Goal: Obtain resource: Download file/media

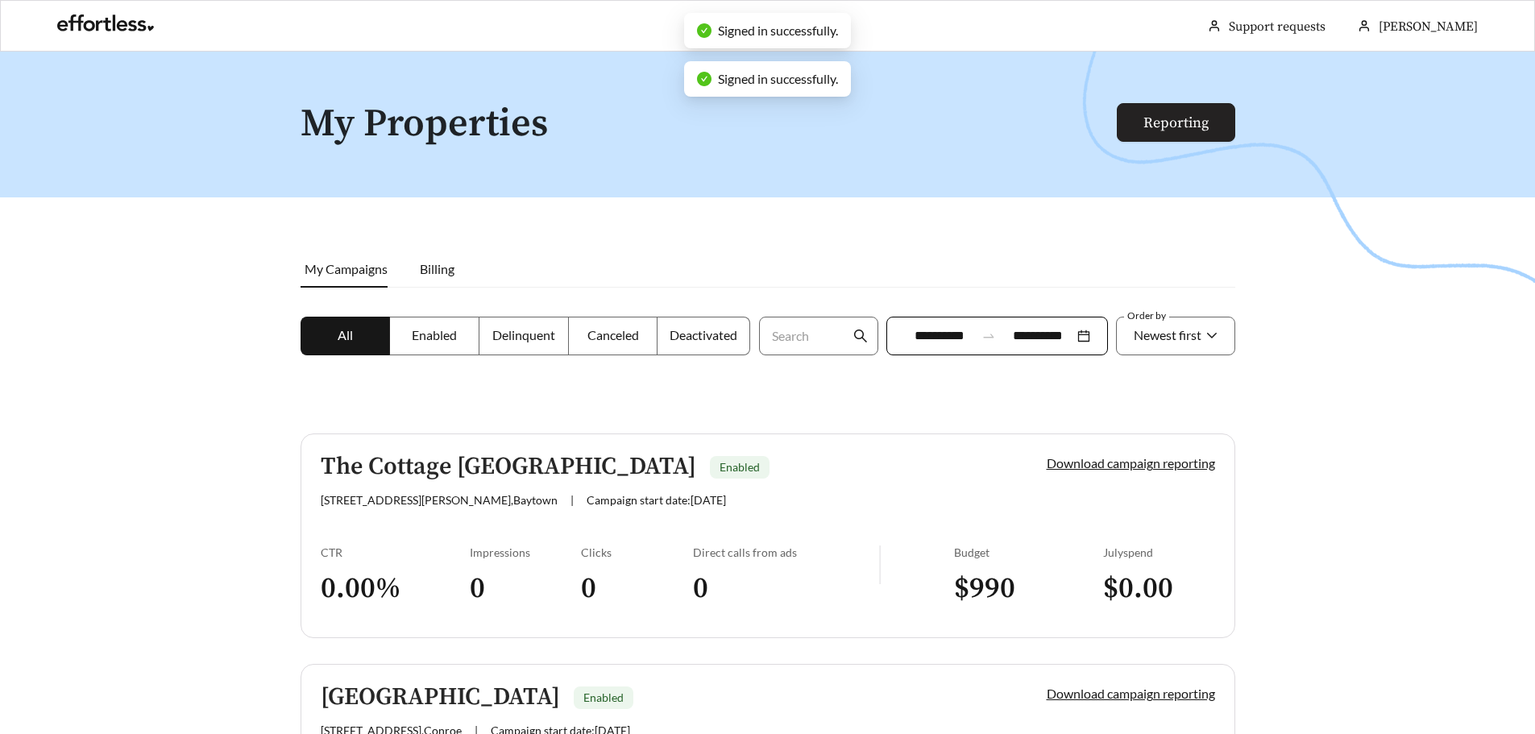
click at [1185, 119] on link "Reporting" at bounding box center [1175, 123] width 65 height 19
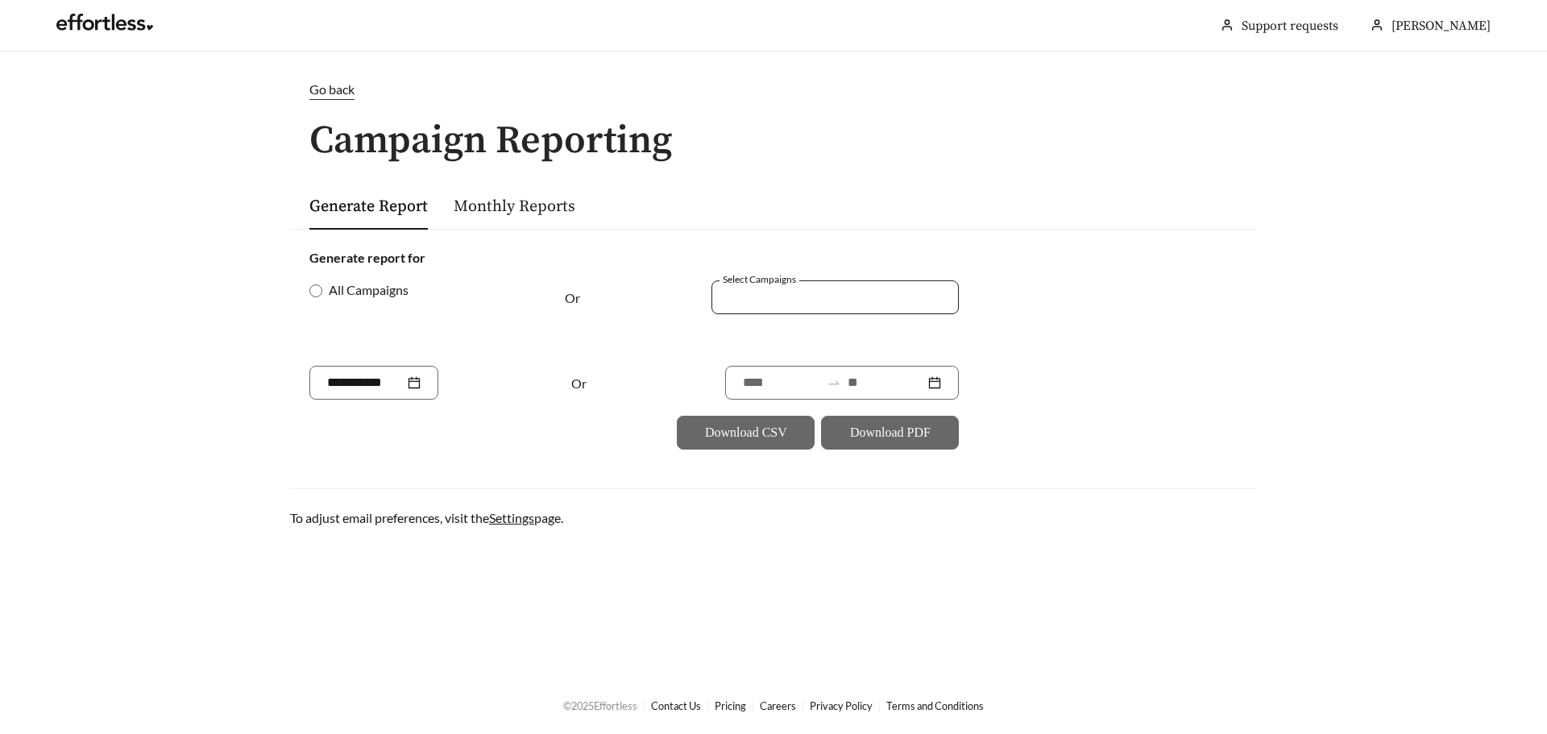
click at [786, 295] on div at bounding box center [824, 297] width 210 height 22
click at [803, 362] on span "The Cottage [GEOGRAPHIC_DATA]" at bounding box center [829, 358] width 201 height 15
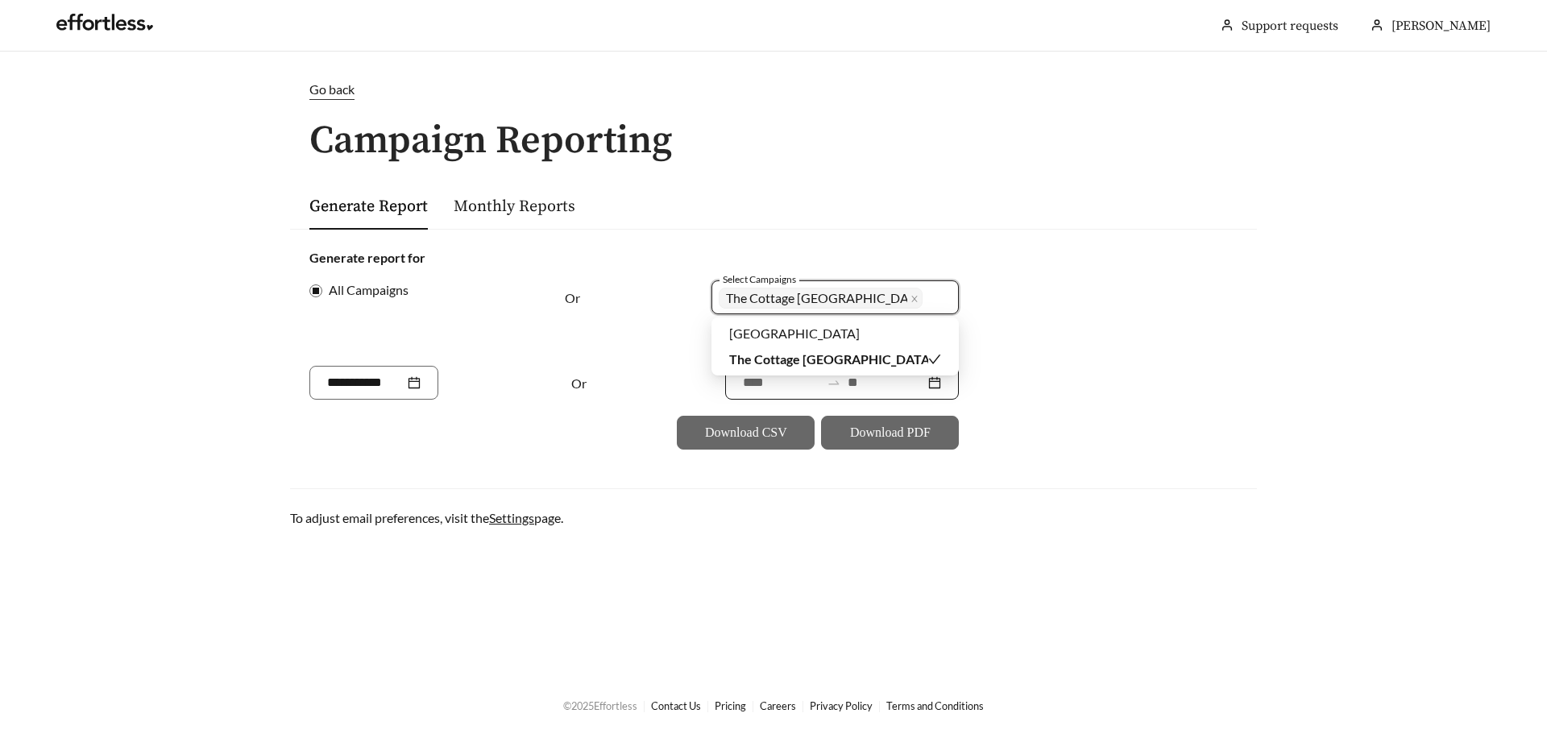
click at [763, 389] on input at bounding box center [781, 382] width 77 height 19
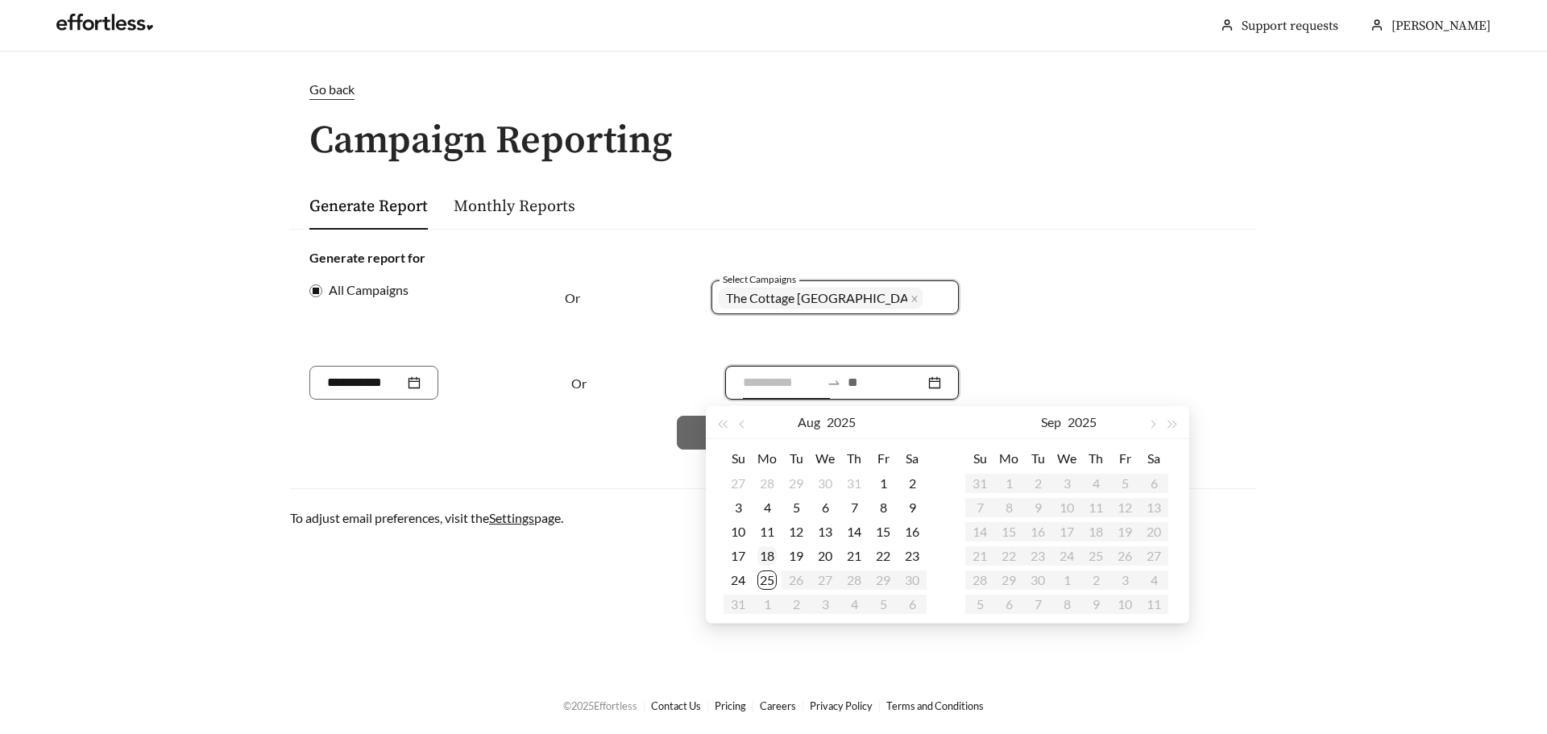
type input "**********"
click at [767, 553] on div "18" at bounding box center [766, 555] width 19 height 19
type input "**********"
click at [739, 583] on div "24" at bounding box center [737, 579] width 19 height 19
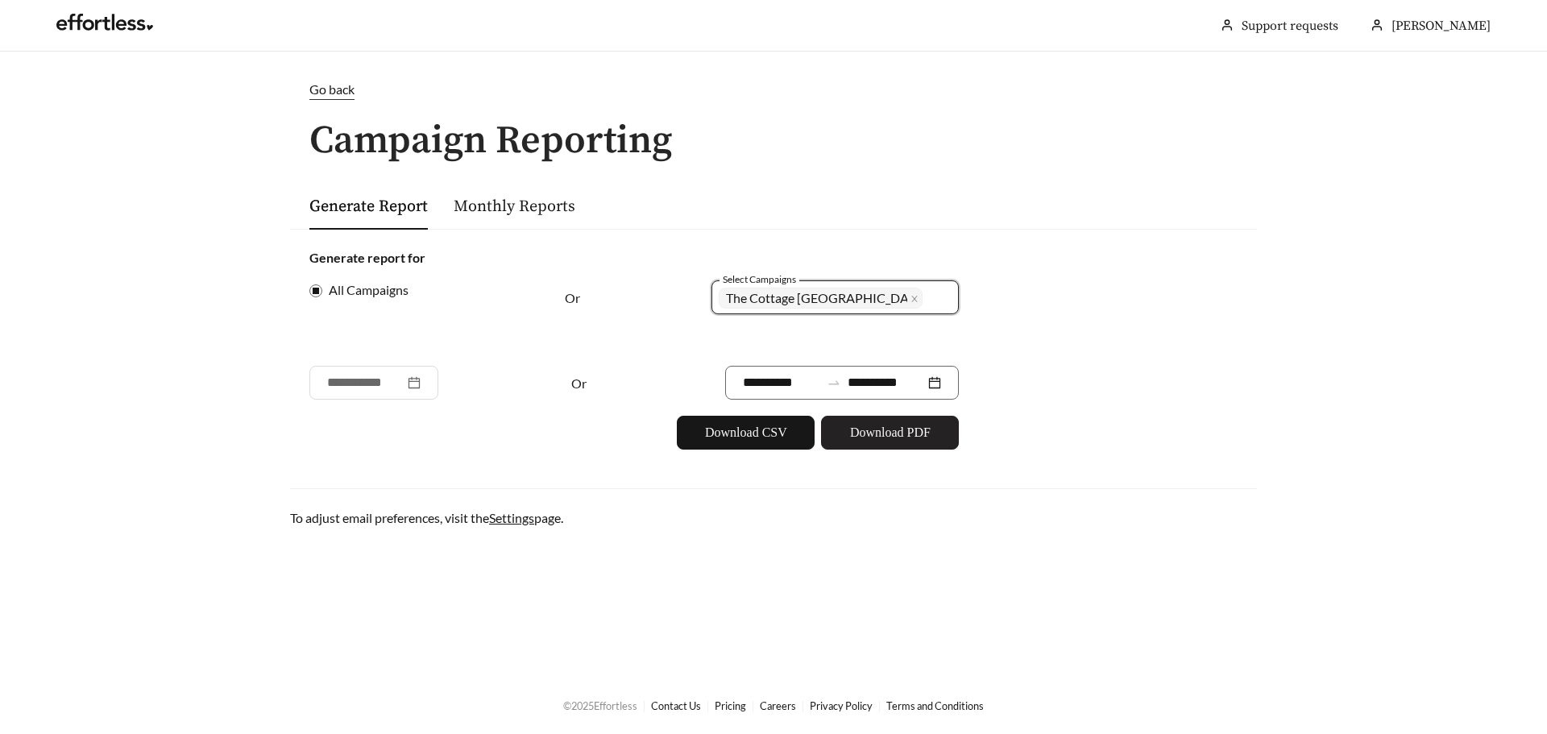
click at [895, 424] on span "Download PDF" at bounding box center [890, 432] width 81 height 19
click at [859, 297] on span "The Cottage [GEOGRAPHIC_DATA]" at bounding box center [826, 297] width 201 height 15
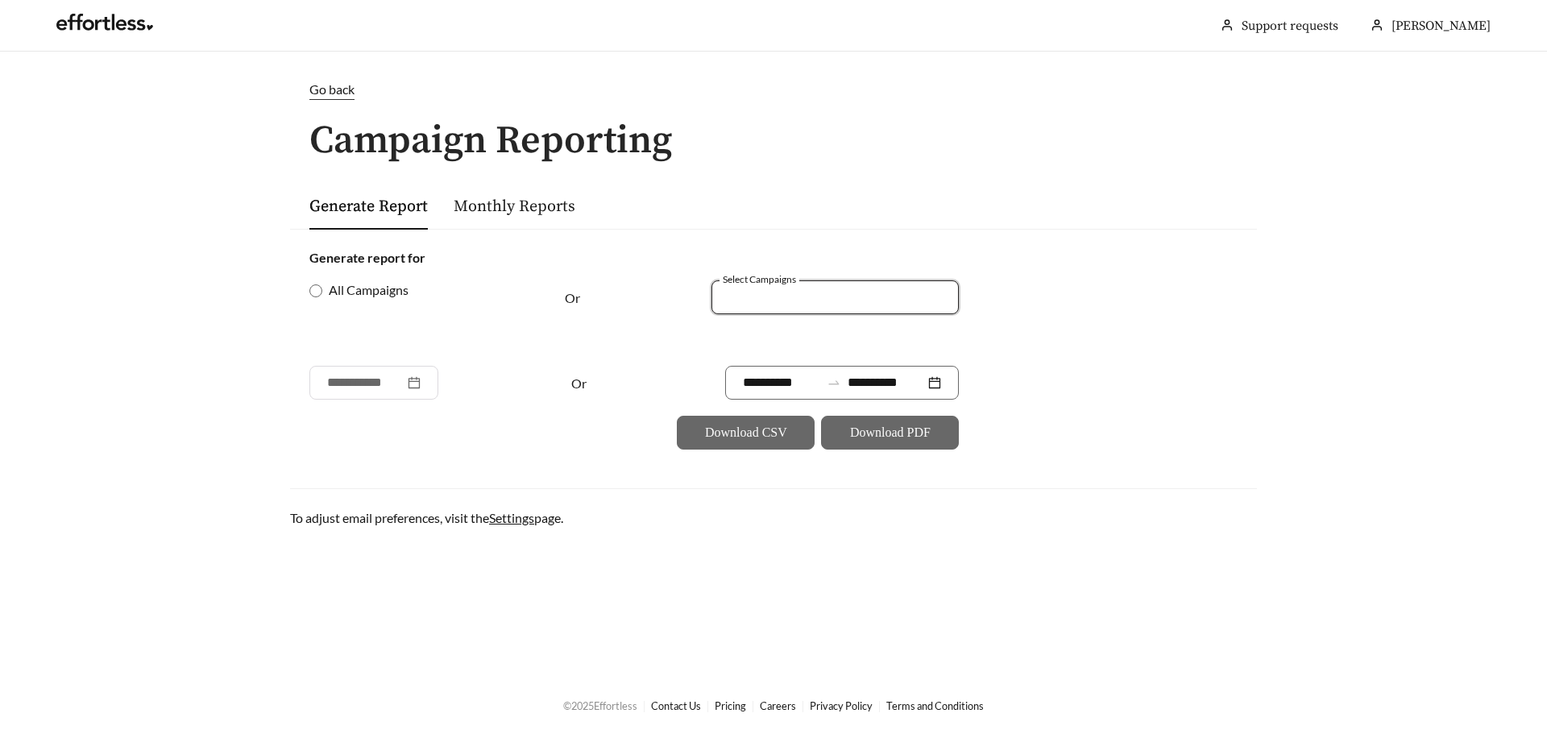
click at [811, 311] on div at bounding box center [834, 297] width 247 height 34
click at [799, 336] on span "[GEOGRAPHIC_DATA]" at bounding box center [794, 333] width 131 height 15
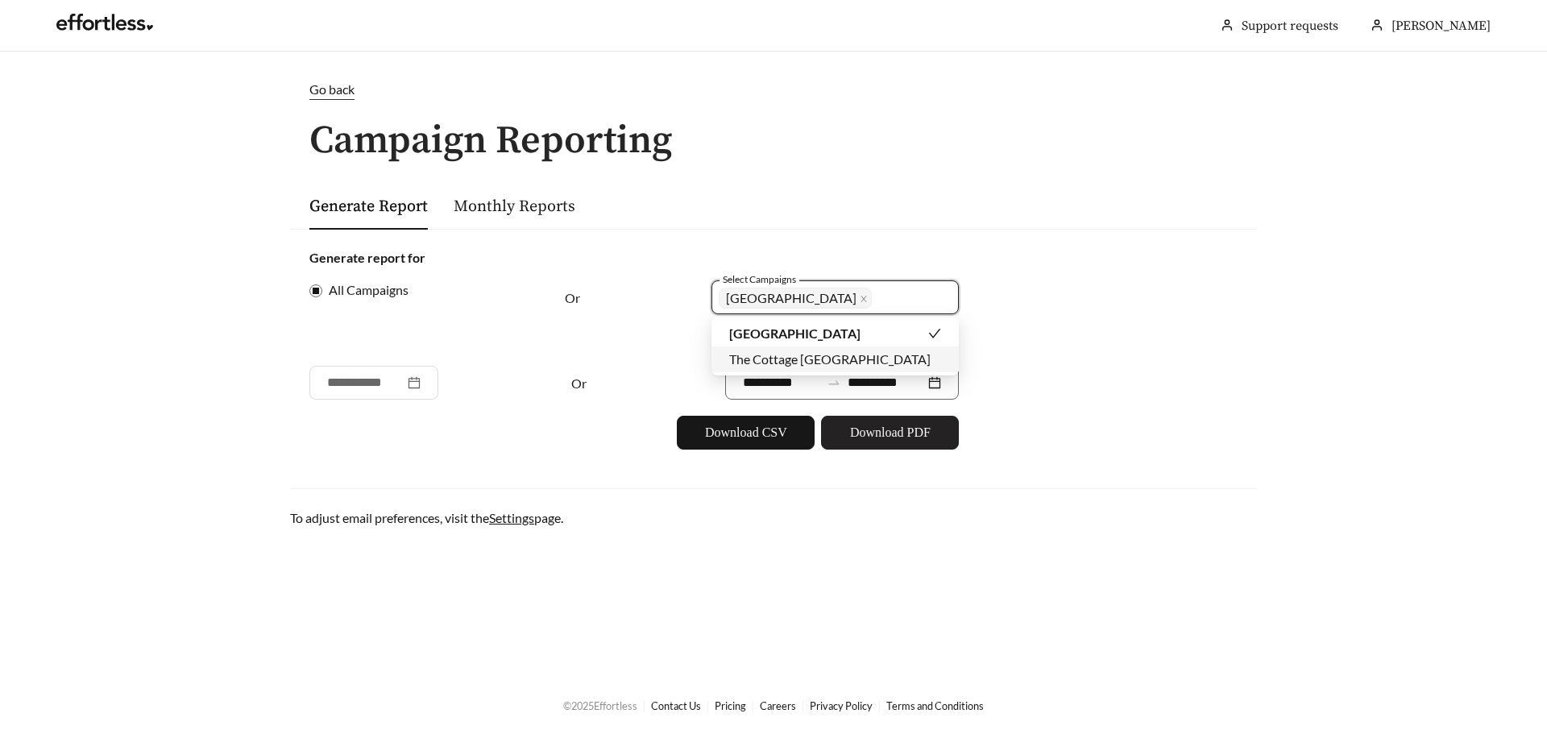
click at [877, 435] on span "Download PDF" at bounding box center [890, 432] width 81 height 19
